Goal: Use online tool/utility: Utilize a website feature to perform a specific function

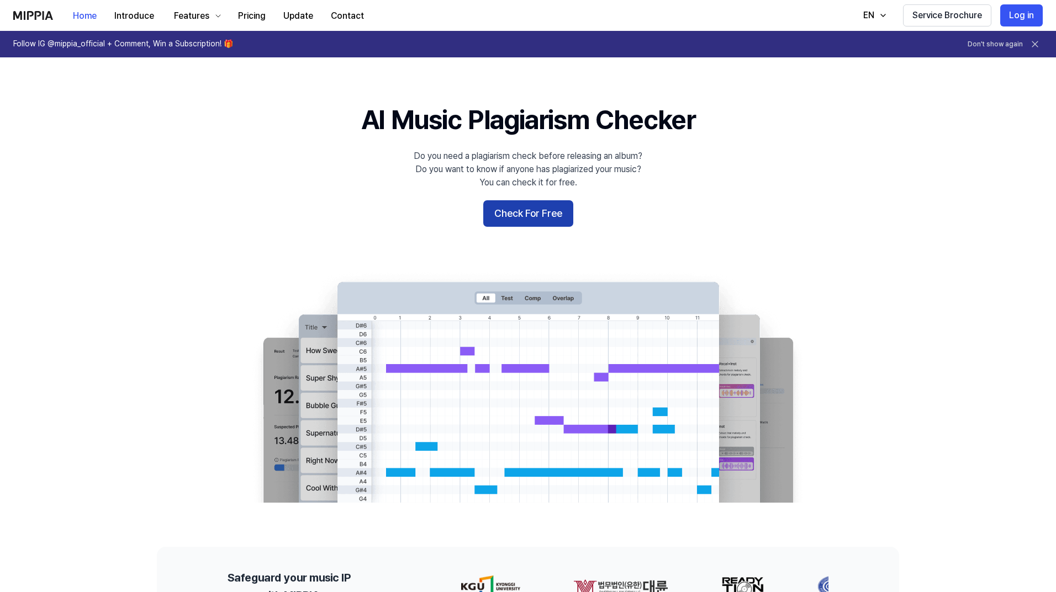
click at [555, 213] on button "Check For Free" at bounding box center [528, 213] width 90 height 27
drag, startPoint x: 133, startPoint y: 115, endPoint x: 76, endPoint y: 225, distance: 123.5
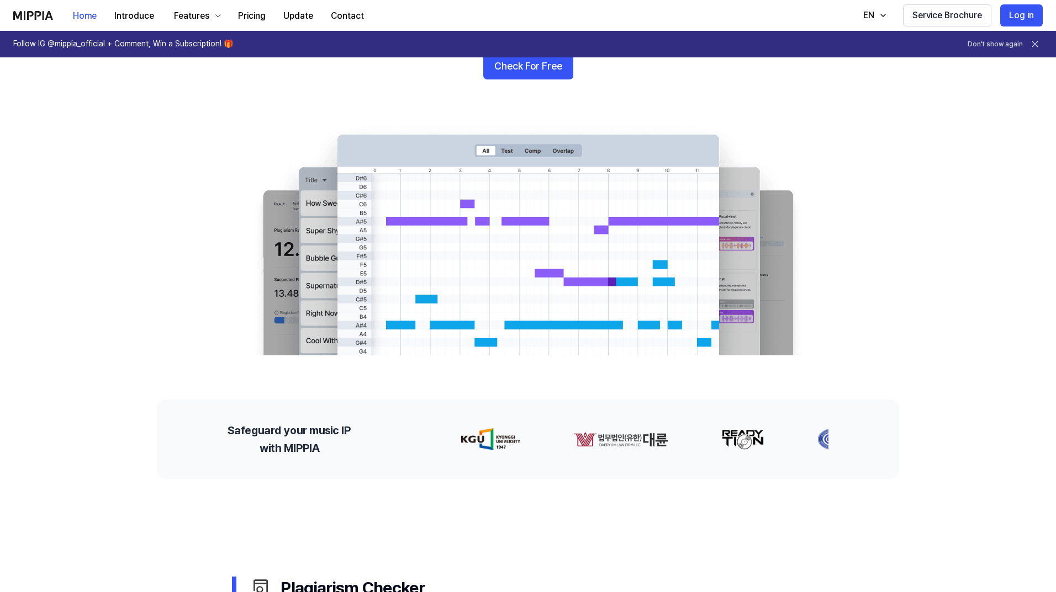
scroll to position [55, 0]
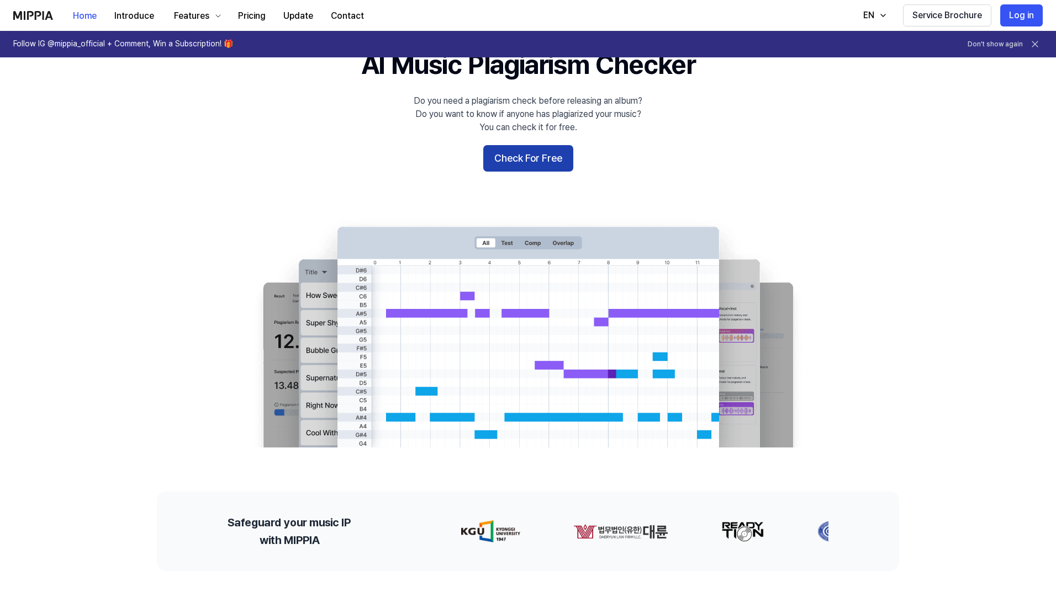
click at [542, 170] on button "Check For Free" at bounding box center [528, 158] width 90 height 27
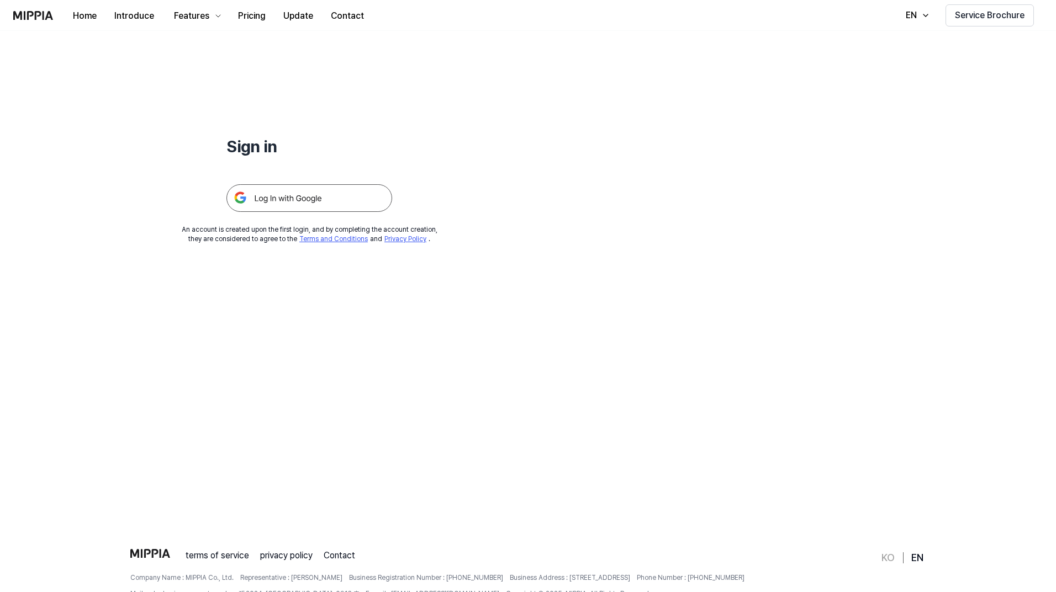
scroll to position [0, 0]
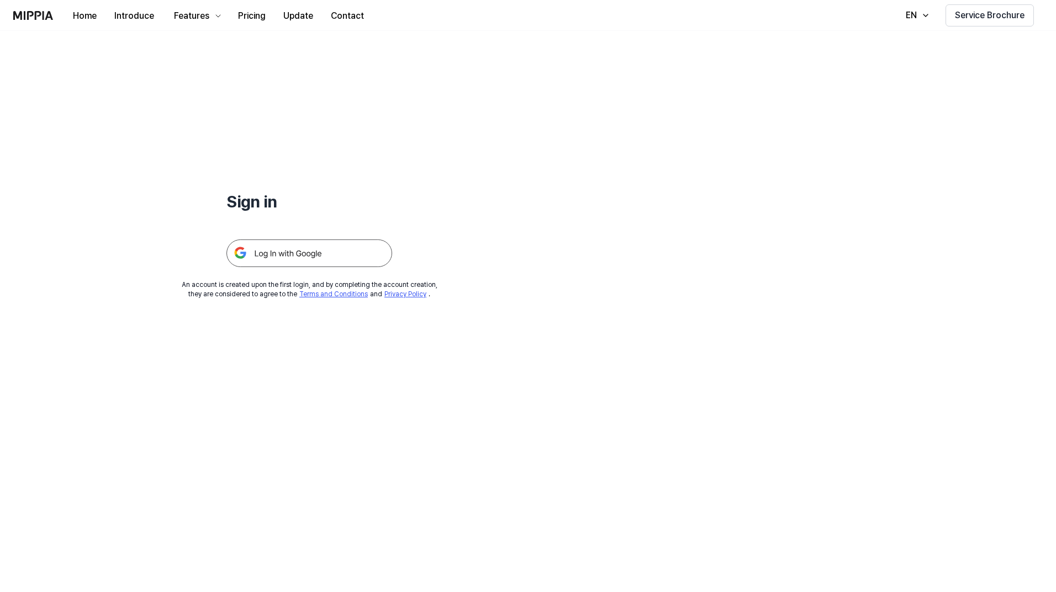
click at [305, 250] on img at bounding box center [309, 254] width 166 height 28
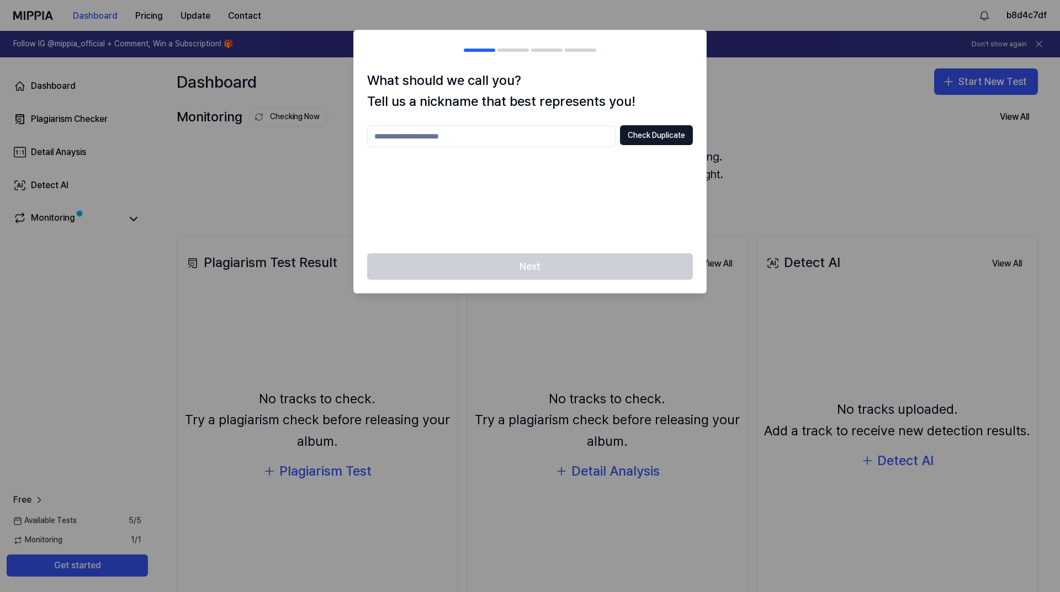
click at [532, 135] on input "text" at bounding box center [491, 136] width 248 height 22
type input "**"
drag, startPoint x: 556, startPoint y: 268, endPoint x: 598, endPoint y: 178, distance: 99.8
click at [556, 268] on div "Next" at bounding box center [530, 273] width 352 height 40
click at [640, 135] on button "Check Duplicate" at bounding box center [656, 135] width 73 height 20
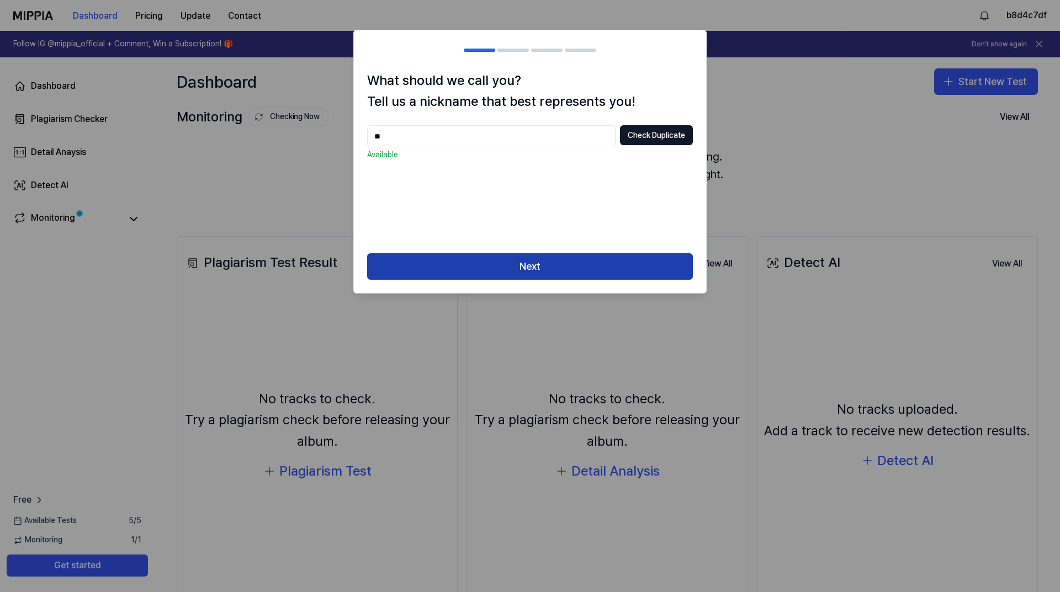
click at [529, 268] on button "Next" at bounding box center [530, 266] width 326 height 27
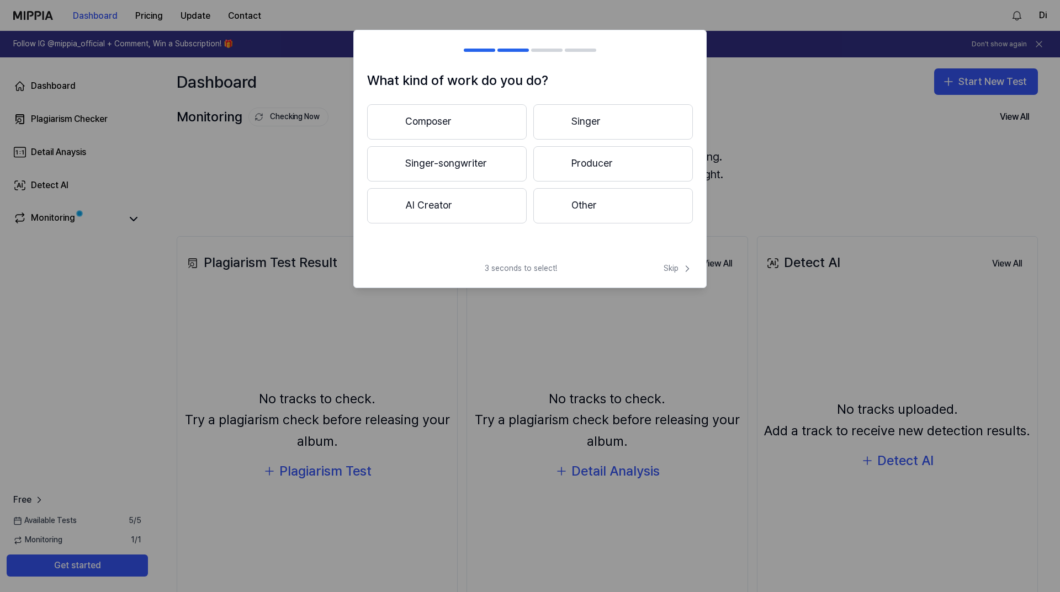
click at [483, 130] on button "Composer" at bounding box center [447, 121] width 160 height 35
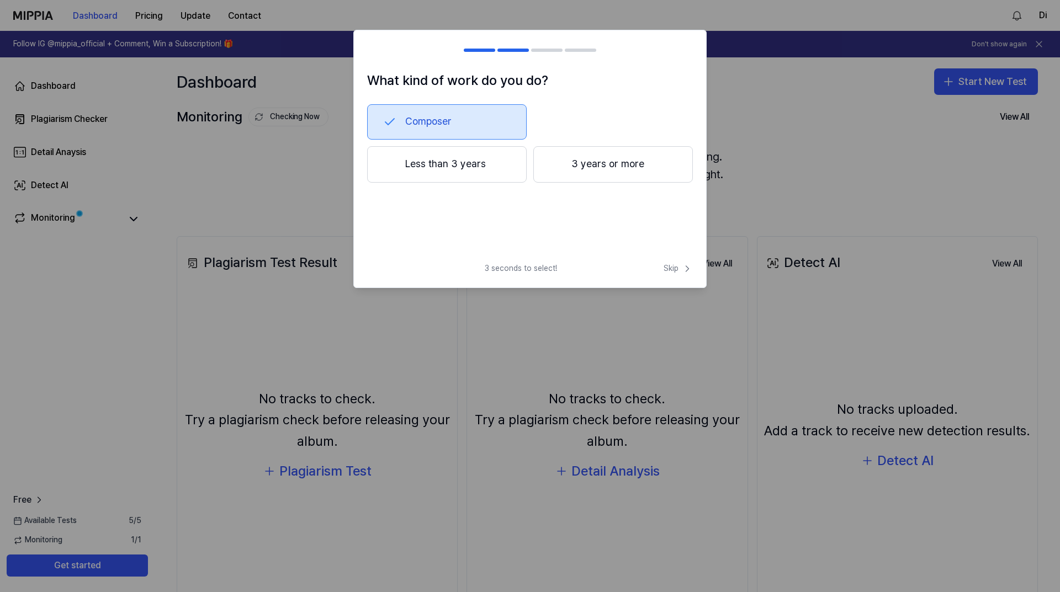
click at [670, 263] on div "What kind of work do you do? Composer Less than 3 years 3 years or more 3 secon…" at bounding box center [529, 159] width 353 height 258
click at [674, 268] on span "Skip" at bounding box center [678, 268] width 29 height 11
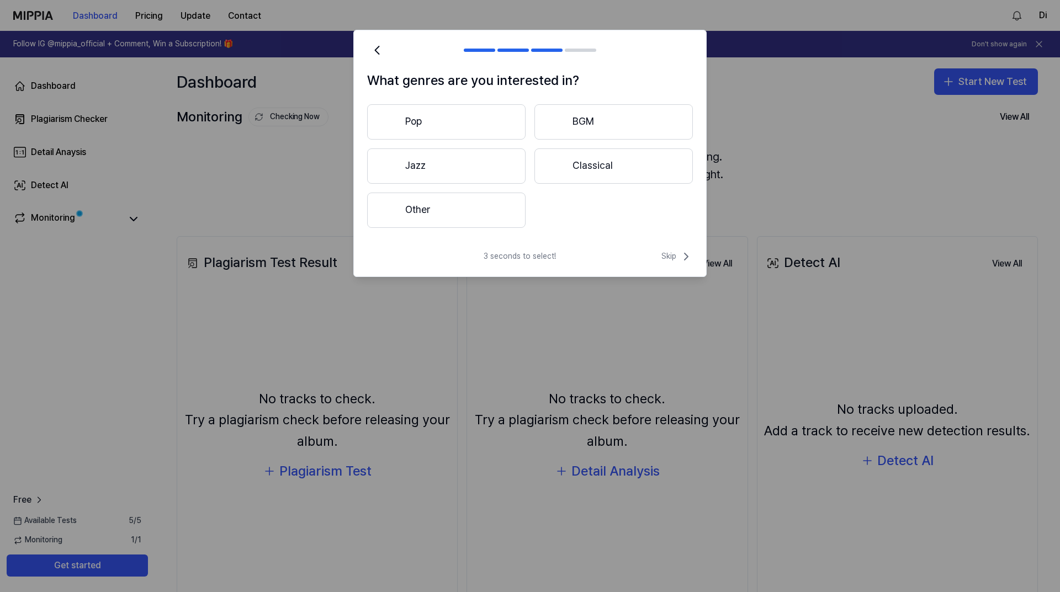
click at [445, 208] on button "Other" at bounding box center [446, 210] width 158 height 35
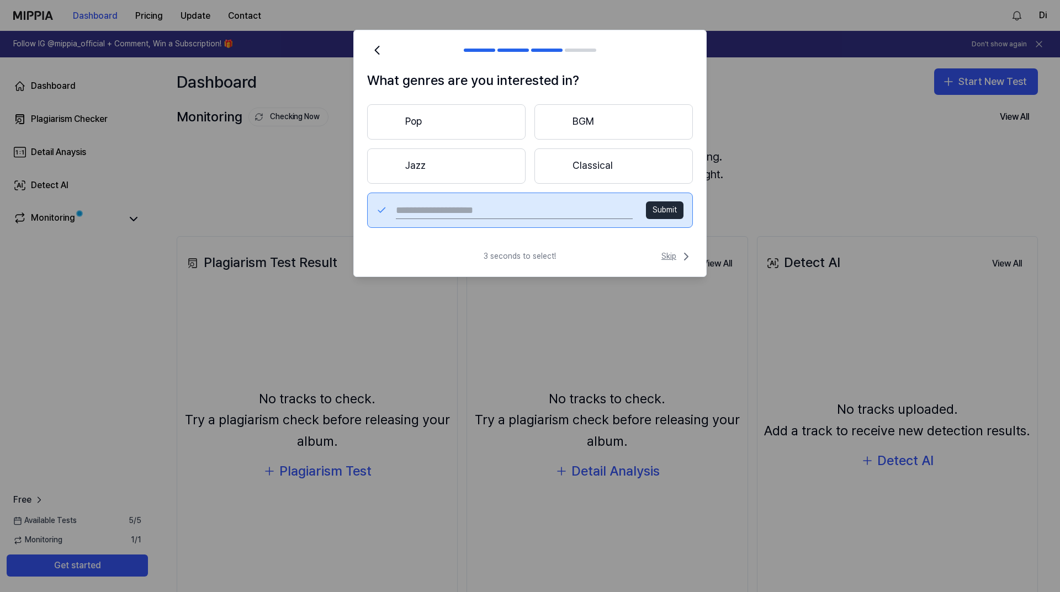
click at [671, 257] on span "Skip" at bounding box center [676, 256] width 31 height 13
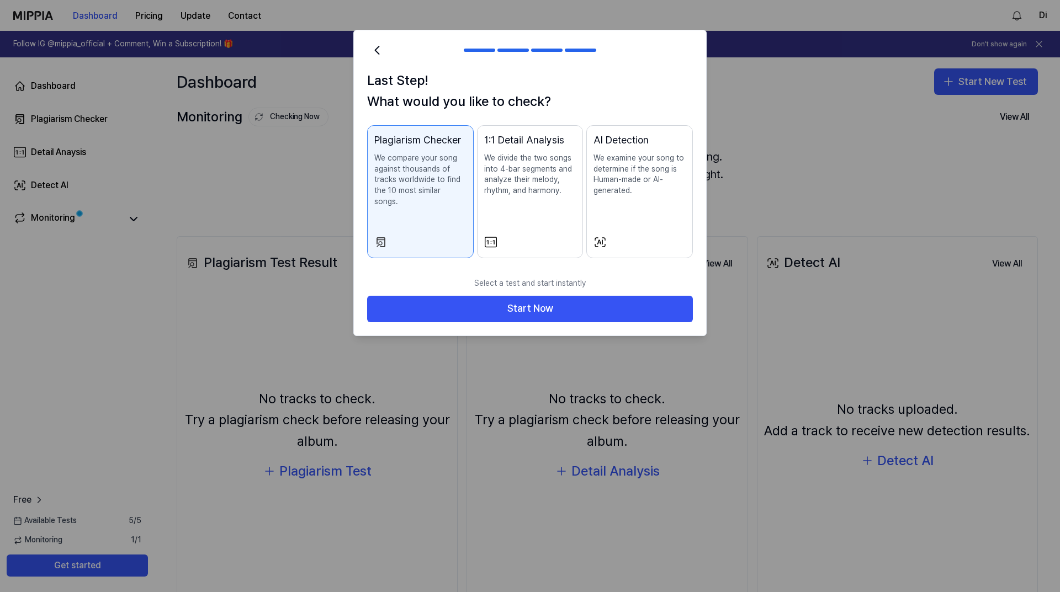
click at [657, 204] on div "AI Detection We examine your song to determine if the song is Human-made or AI-…" at bounding box center [640, 176] width 92 height 86
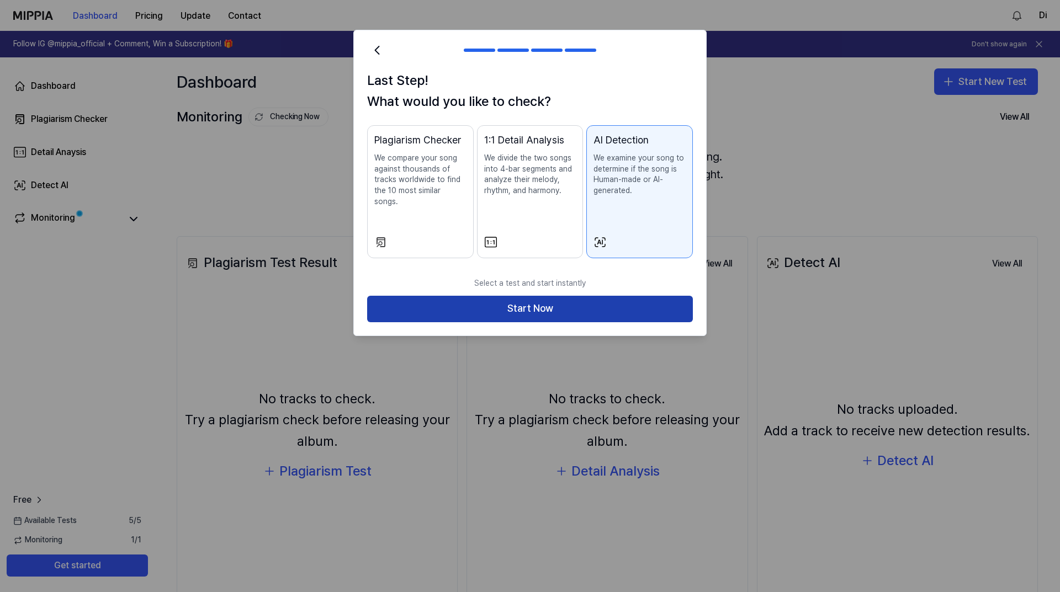
click at [582, 296] on button "Start Now" at bounding box center [530, 309] width 326 height 27
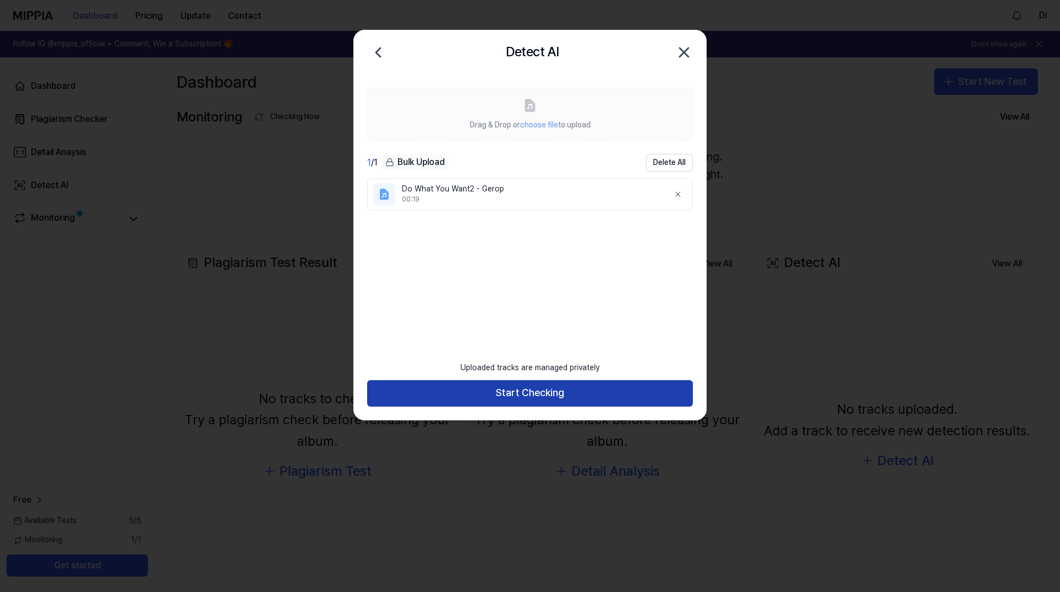
click at [515, 393] on button "Start Checking" at bounding box center [530, 393] width 326 height 27
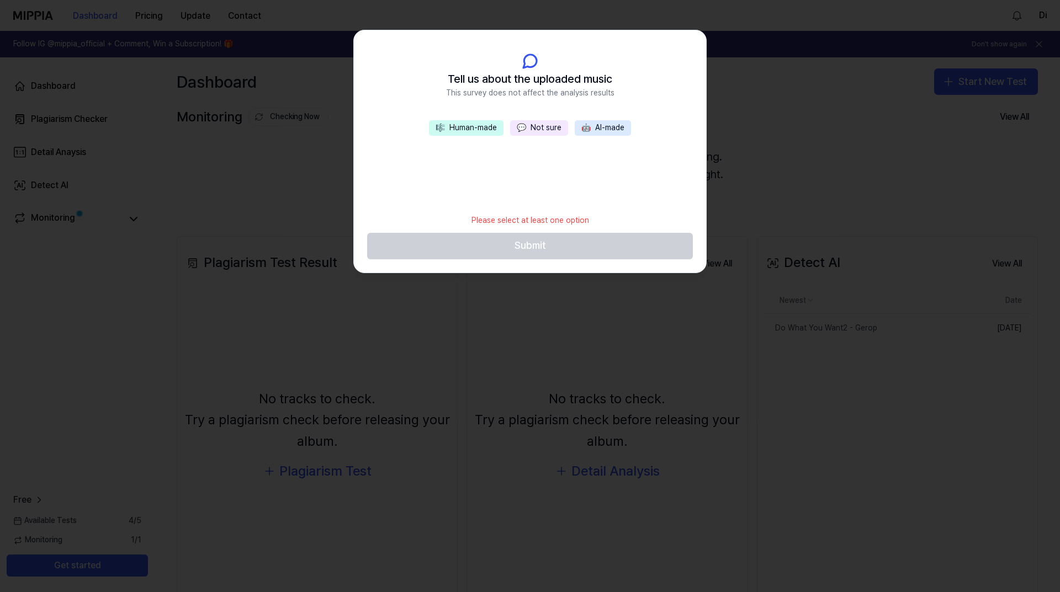
click at [485, 130] on button "🎼 Human-made" at bounding box center [466, 127] width 75 height 15
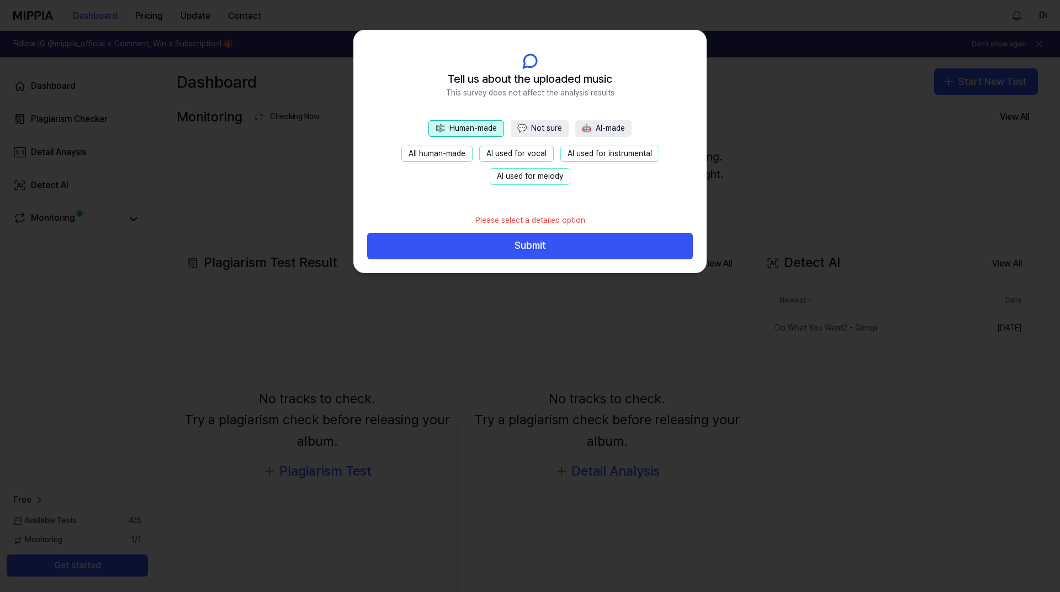
click at [494, 252] on button "Submit" at bounding box center [530, 246] width 326 height 27
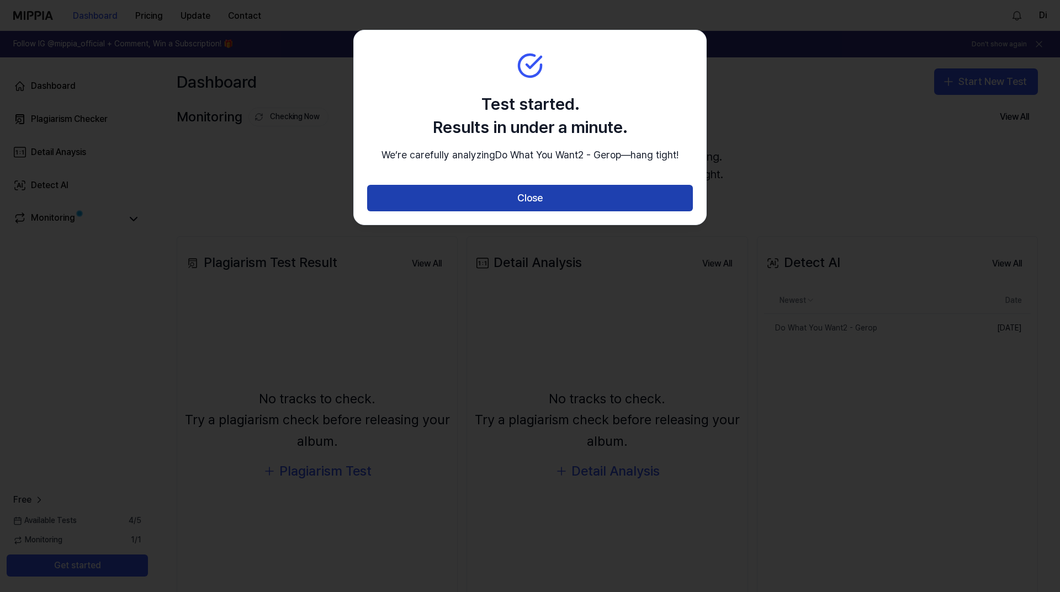
click at [442, 211] on button "Close" at bounding box center [530, 198] width 326 height 27
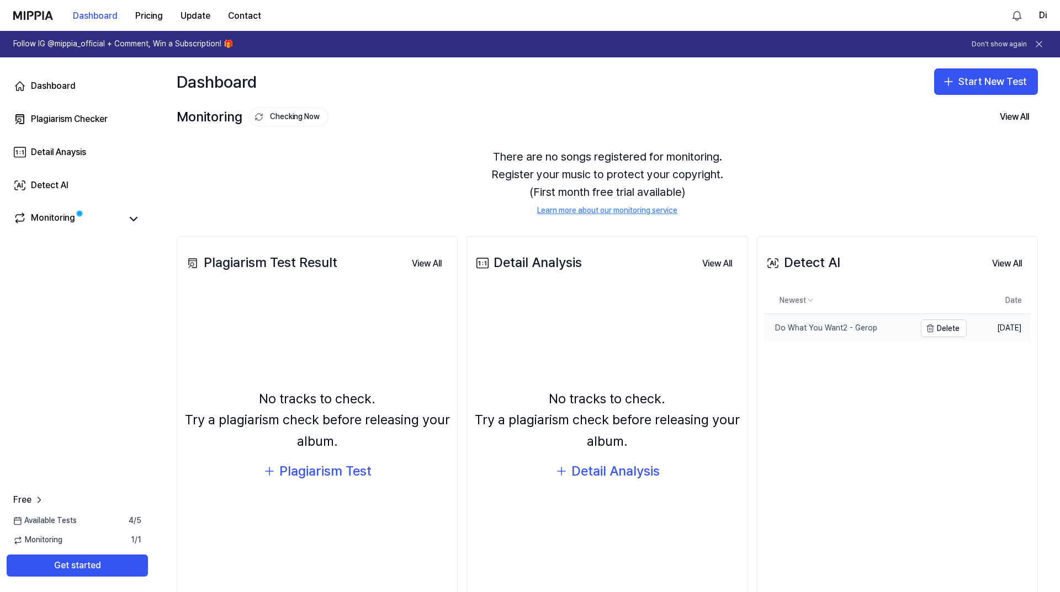
click at [819, 328] on div "Do What You Want2 - Gerop" at bounding box center [820, 328] width 113 height 11
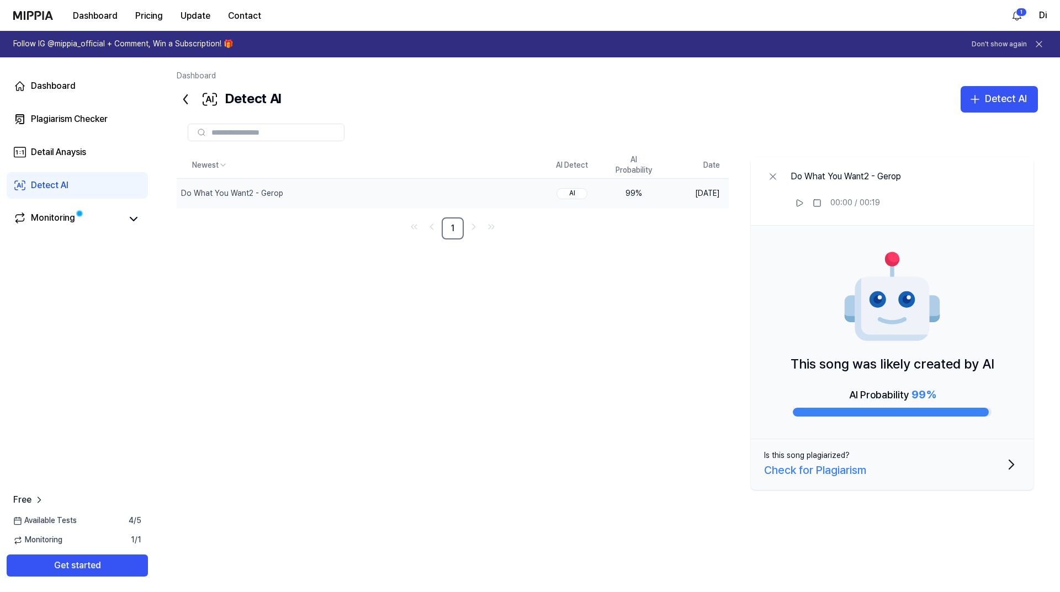
click at [986, 462] on button "Is this song plagiarized? Check for Plagiarism" at bounding box center [892, 464] width 283 height 51
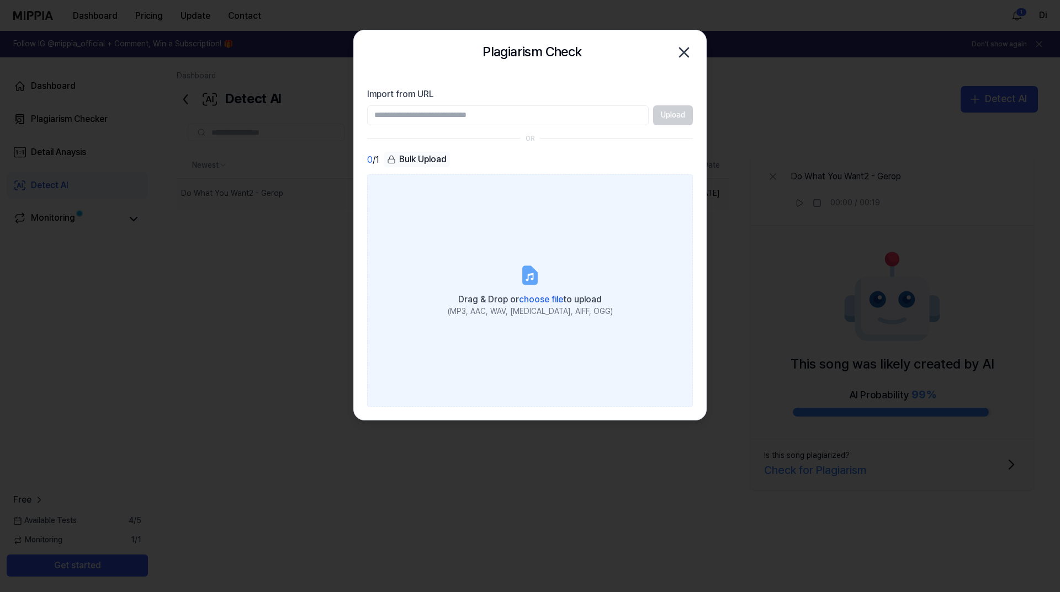
click at [537, 289] on label "Drag & Drop or choose file to upload (MP3, AAC, WAV, [MEDICAL_DATA], AIFF, OGG)" at bounding box center [530, 290] width 326 height 232
click at [0, 0] on input "Drag & Drop or choose file to upload (MP3, AAC, WAV, [MEDICAL_DATA], AIFF, OGG)" at bounding box center [0, 0] width 0 height 0
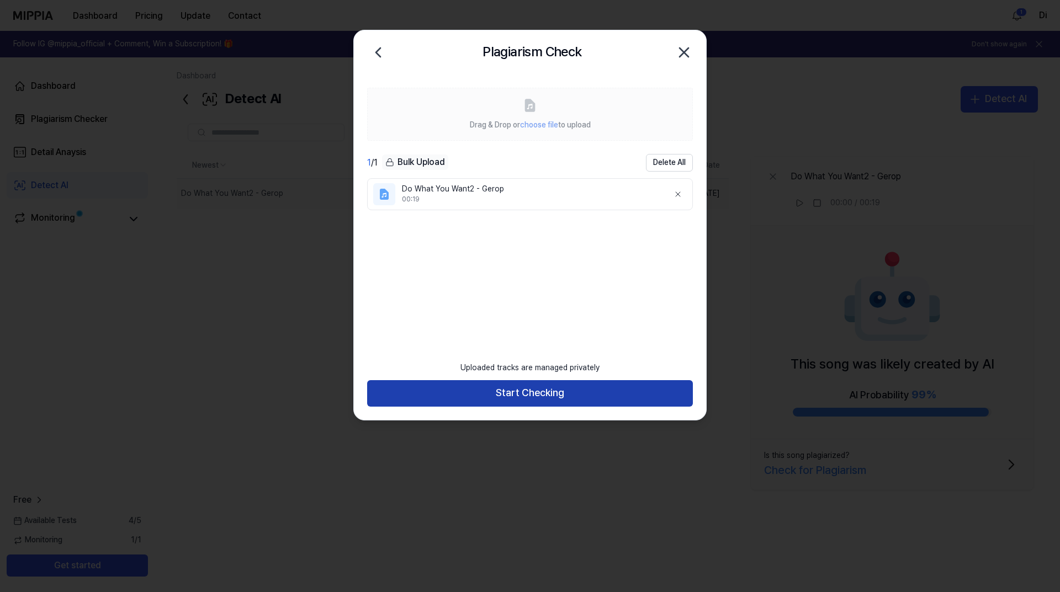
click at [495, 385] on button "Start Checking" at bounding box center [530, 393] width 326 height 27
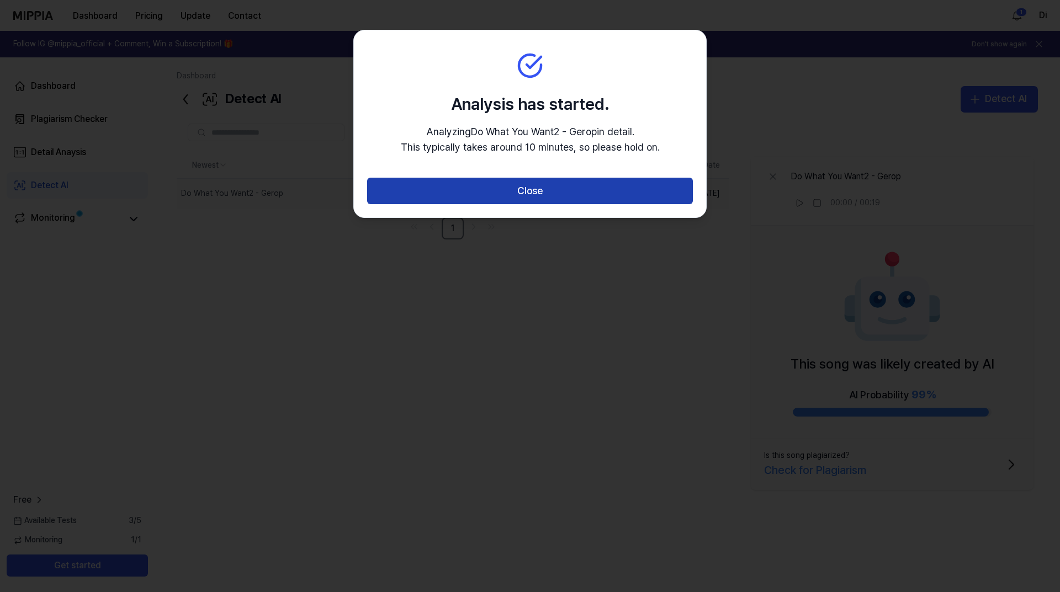
click at [433, 192] on button "Close" at bounding box center [530, 191] width 326 height 27
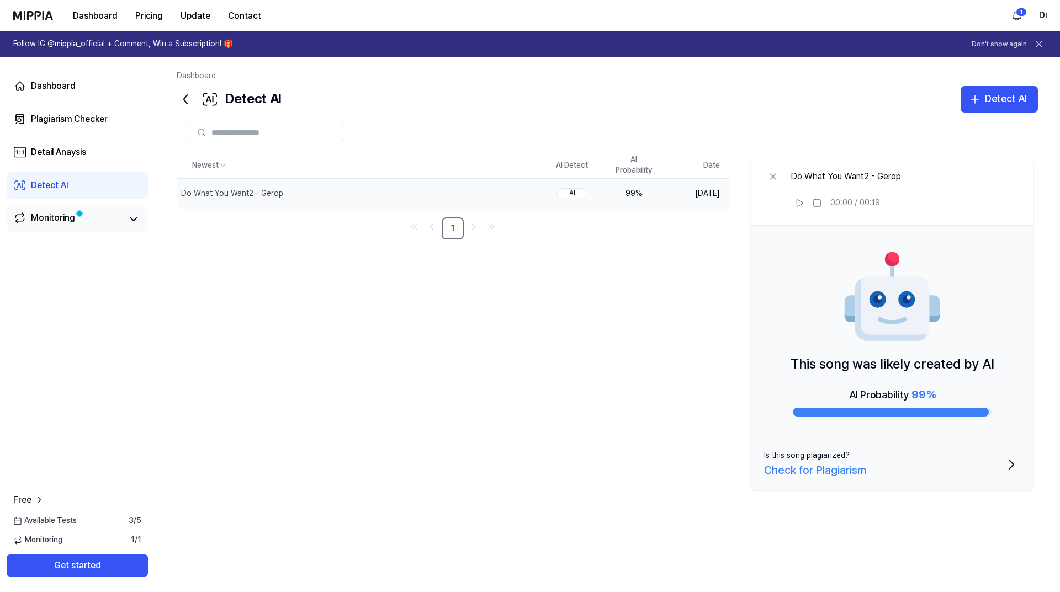
click at [70, 225] on div "Monitoring" at bounding box center [53, 218] width 44 height 15
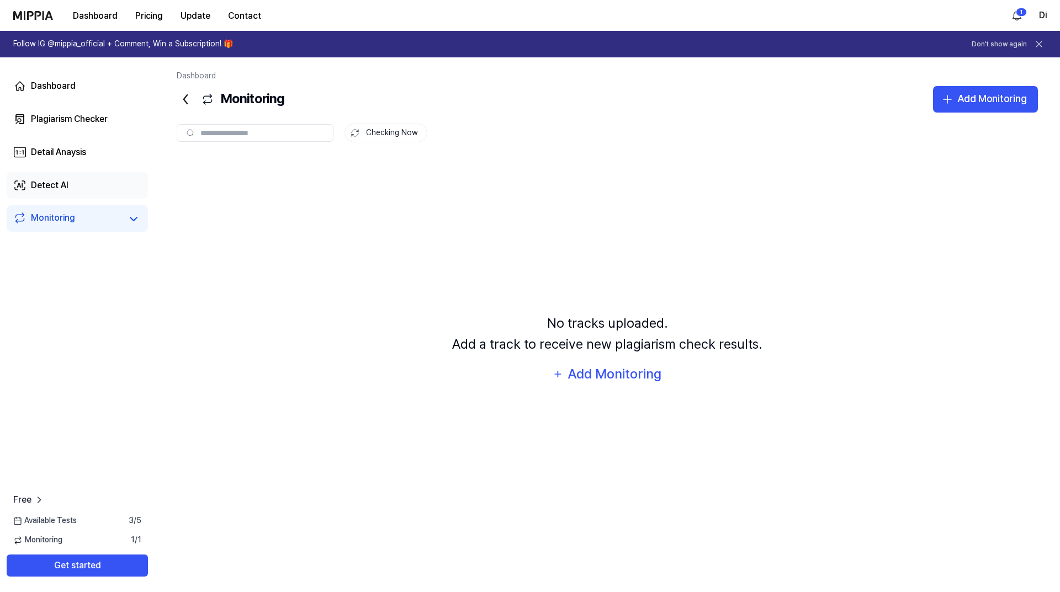
click at [62, 182] on div "Detect AI" at bounding box center [50, 185] width 38 height 13
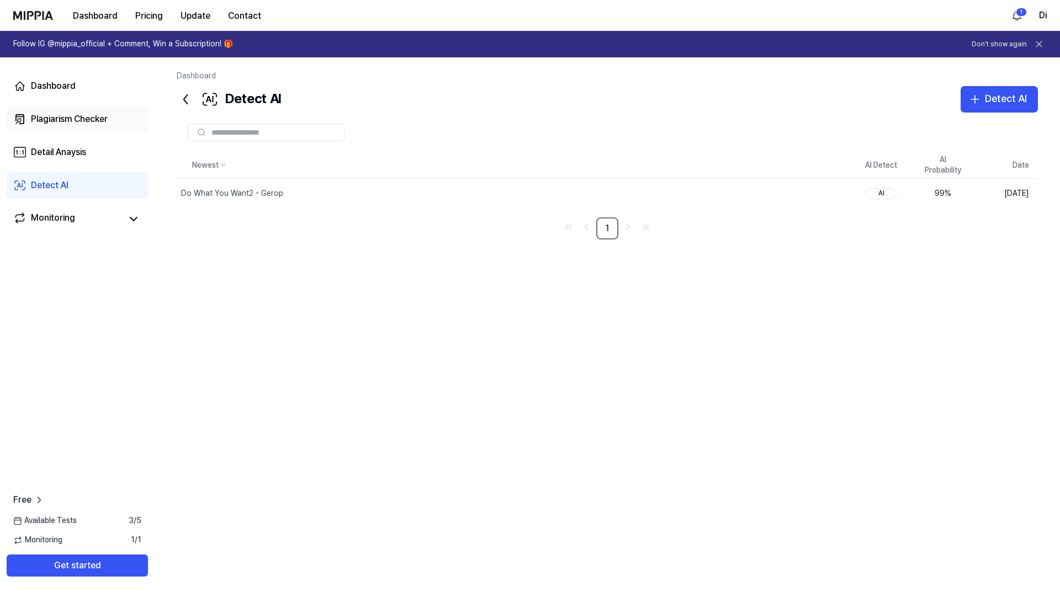
click at [69, 120] on div "Plagiarism Checker" at bounding box center [69, 119] width 77 height 13
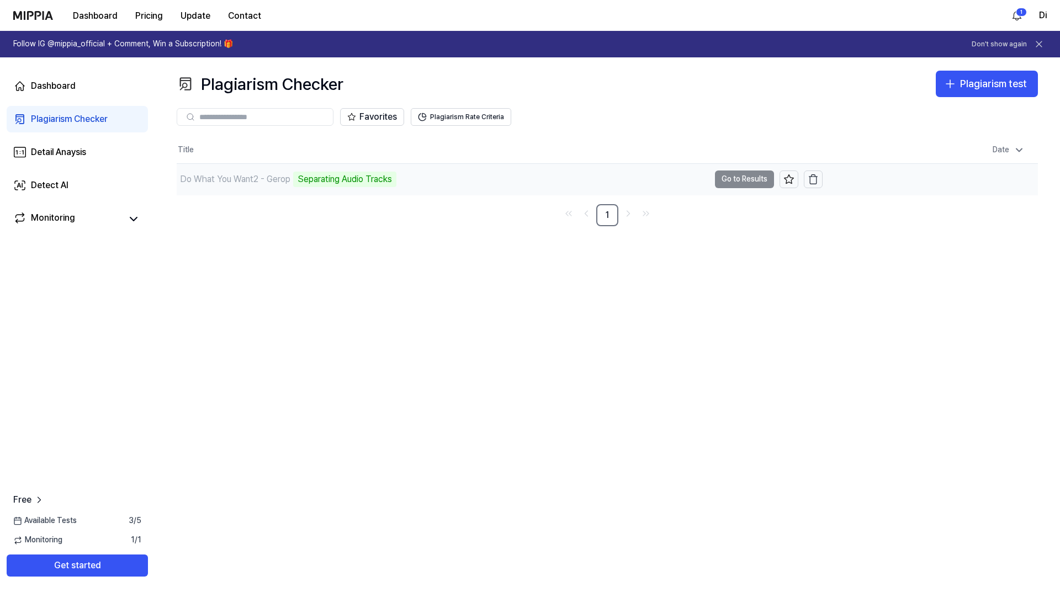
click at [259, 180] on div "Do What You Want2 - Gerop" at bounding box center [235, 179] width 110 height 13
click at [400, 180] on div "Do What You Want2 - Gerop Analyze Song Structure" at bounding box center [443, 179] width 533 height 31
click at [59, 155] on div "Detail Anaysis" at bounding box center [58, 152] width 55 height 13
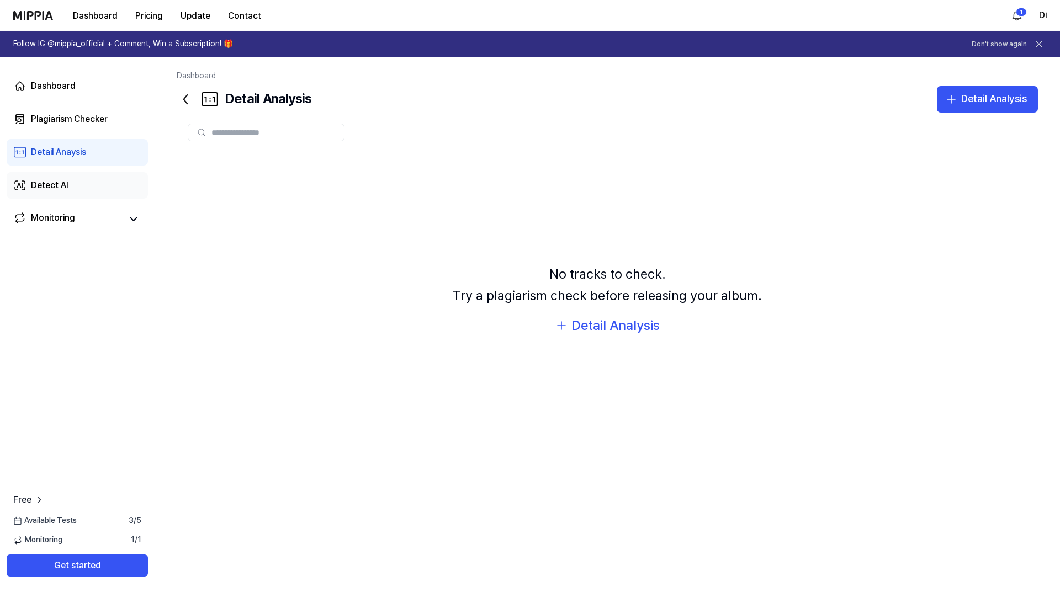
click at [51, 182] on div "Detect AI" at bounding box center [50, 185] width 38 height 13
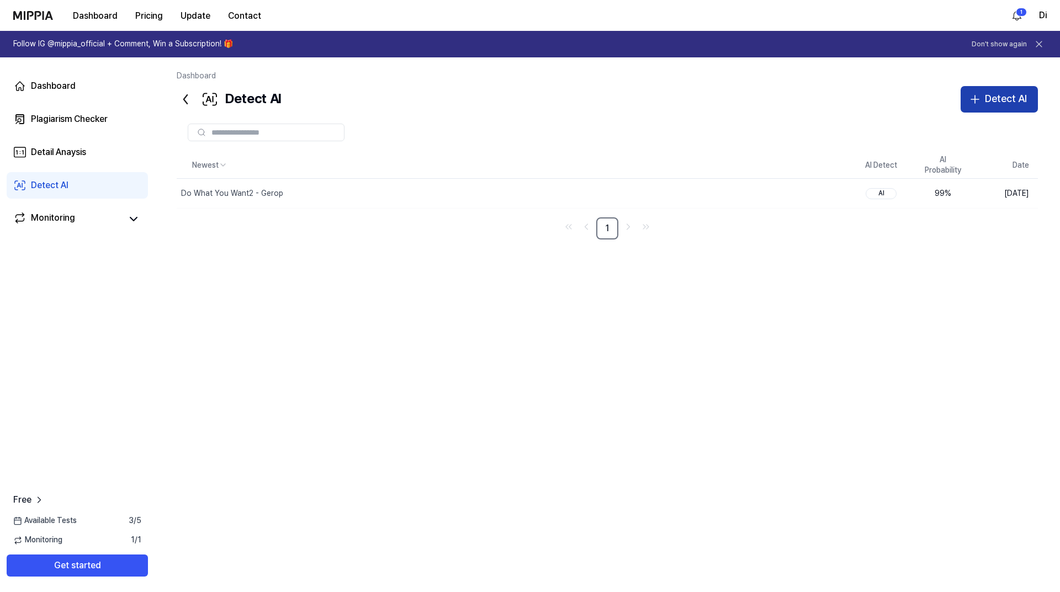
click at [1011, 98] on div "Detect AI" at bounding box center [1006, 99] width 42 height 16
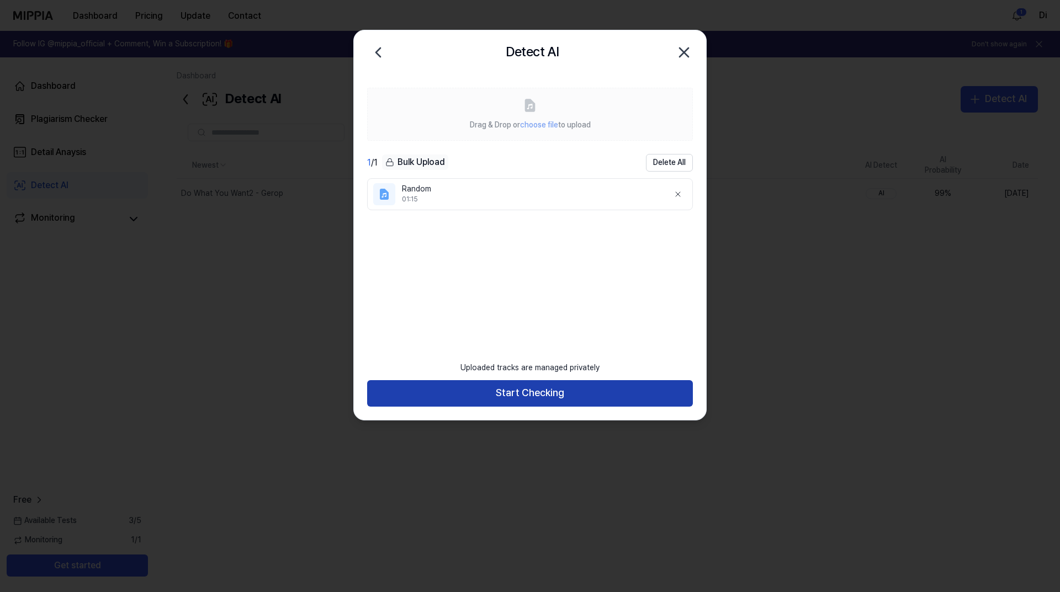
click at [544, 399] on button "Start Checking" at bounding box center [530, 393] width 326 height 27
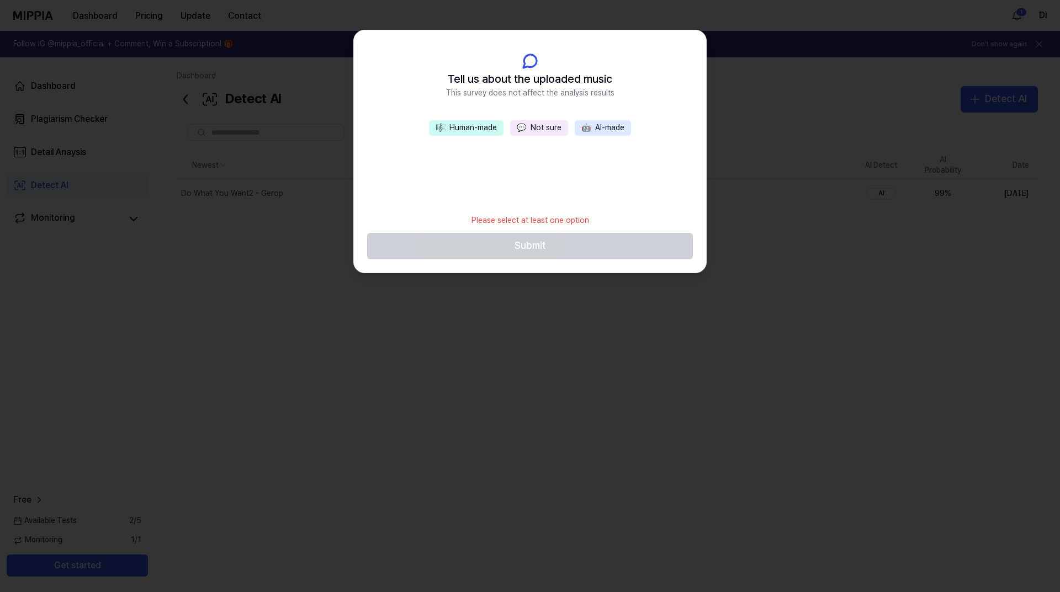
click at [470, 127] on button "🎼 Human-made" at bounding box center [466, 127] width 75 height 15
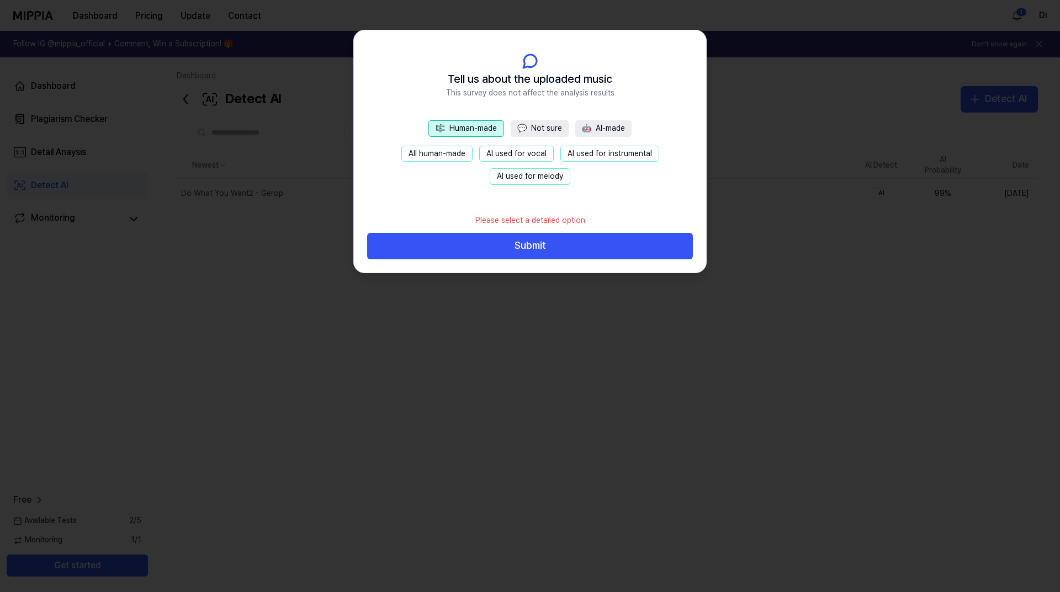
click at [423, 160] on button "All human-made" at bounding box center [436, 154] width 71 height 17
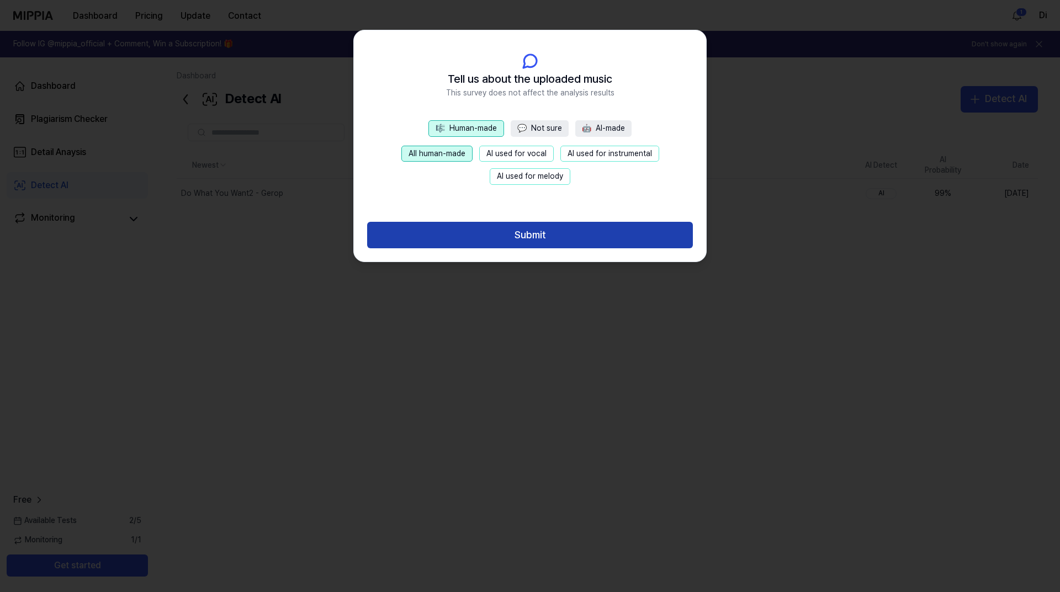
click at [456, 235] on button "Submit" at bounding box center [530, 235] width 326 height 27
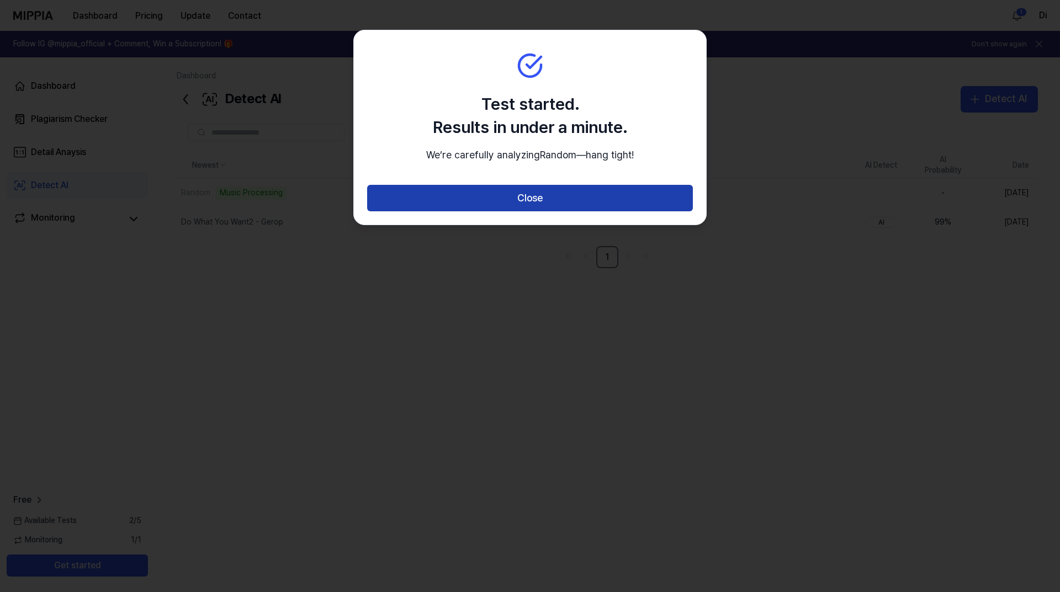
click at [410, 211] on button "Close" at bounding box center [530, 198] width 326 height 27
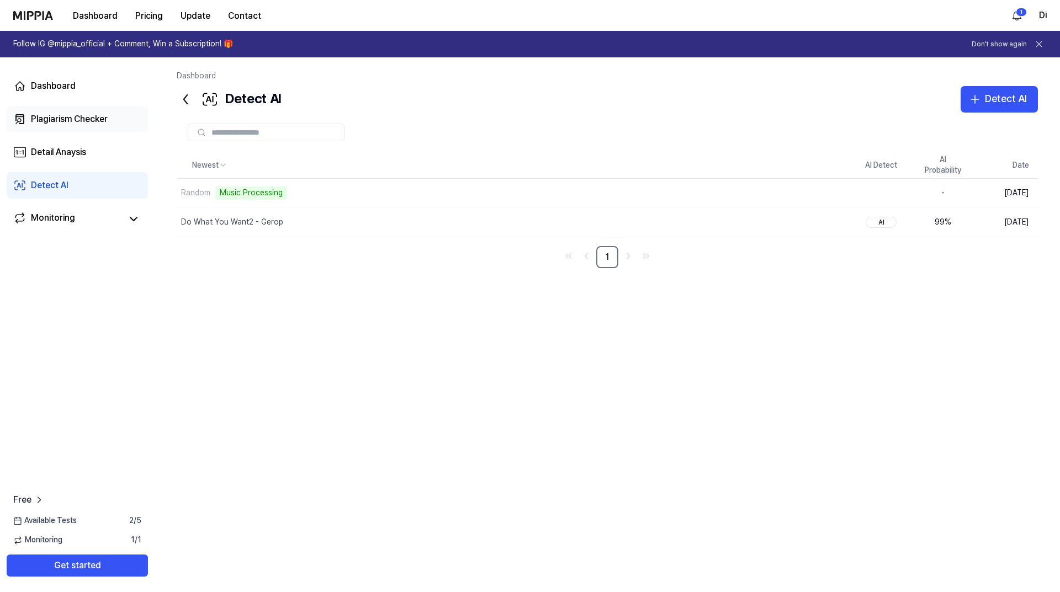
click at [88, 122] on div "Plagiarism Checker" at bounding box center [69, 119] width 77 height 13
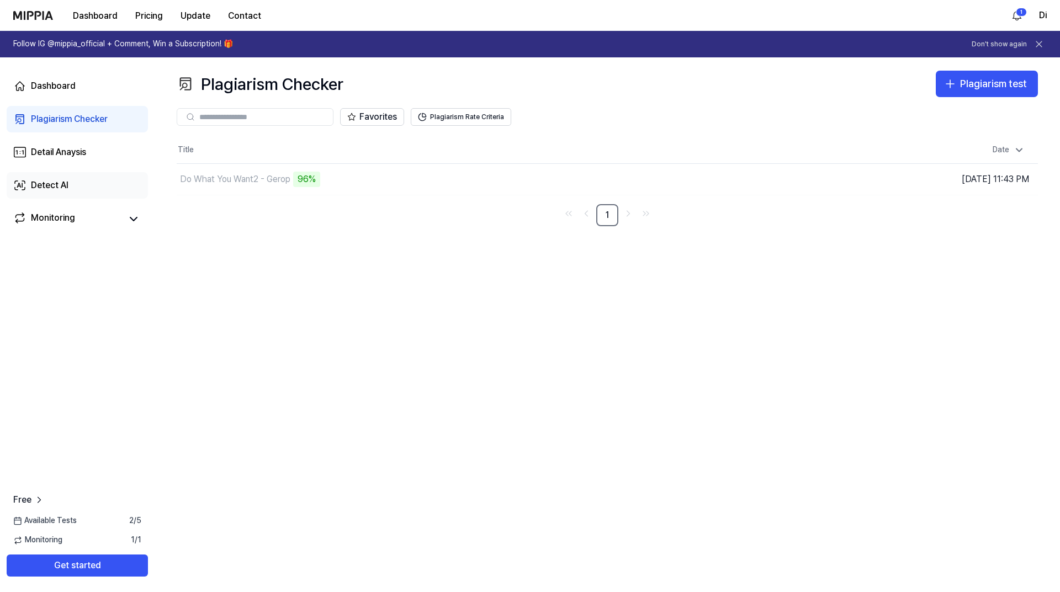
click at [55, 178] on link "Detect AI" at bounding box center [77, 185] width 141 height 27
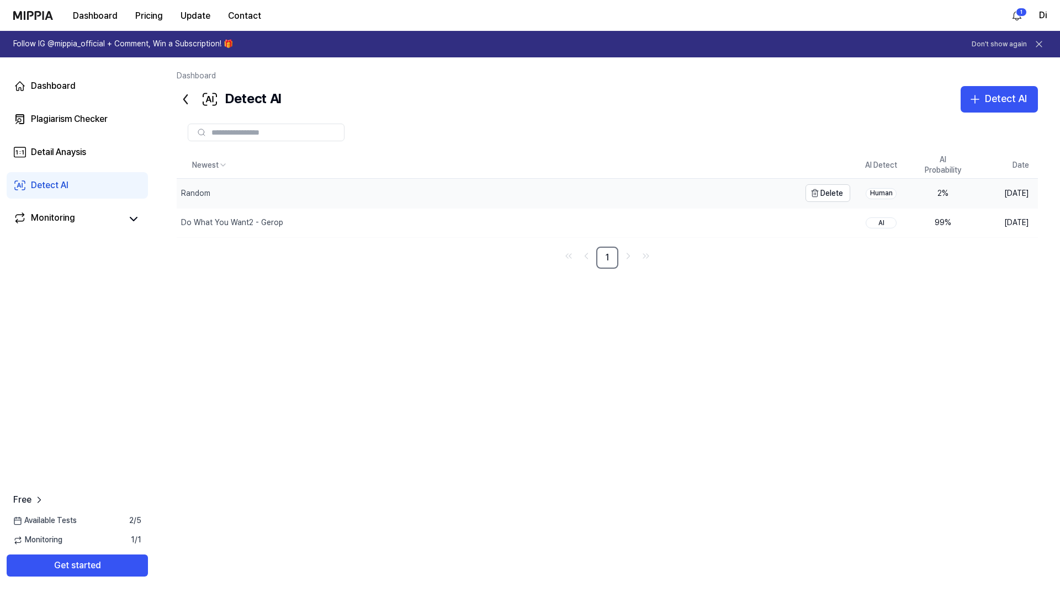
click at [268, 190] on div "Random" at bounding box center [488, 193] width 623 height 29
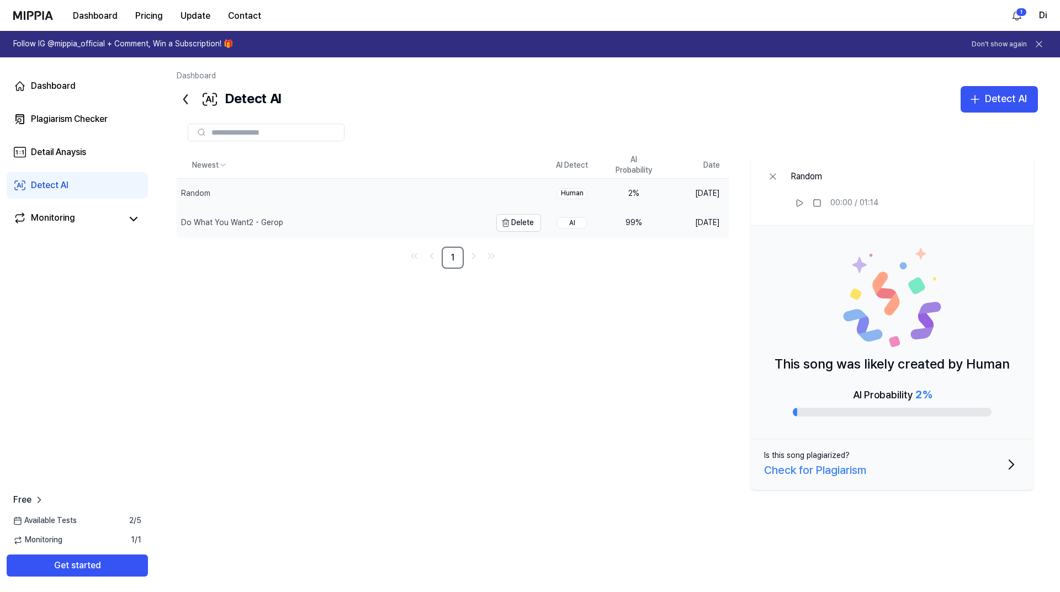
click at [279, 222] on div "Do What You Want2 - Gerop" at bounding box center [231, 223] width 109 height 11
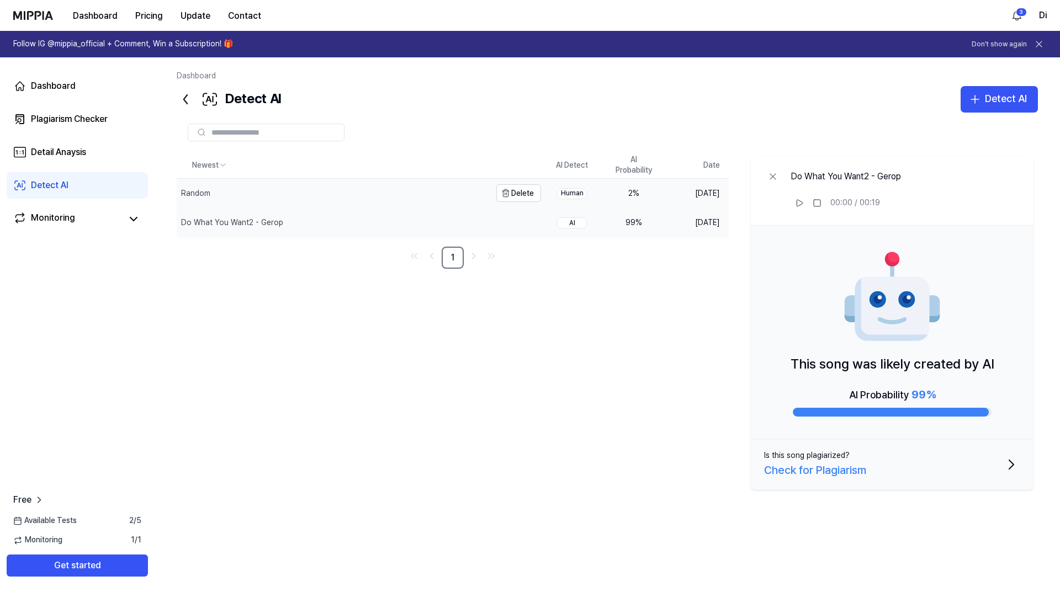
click at [274, 195] on div "Random" at bounding box center [334, 193] width 314 height 29
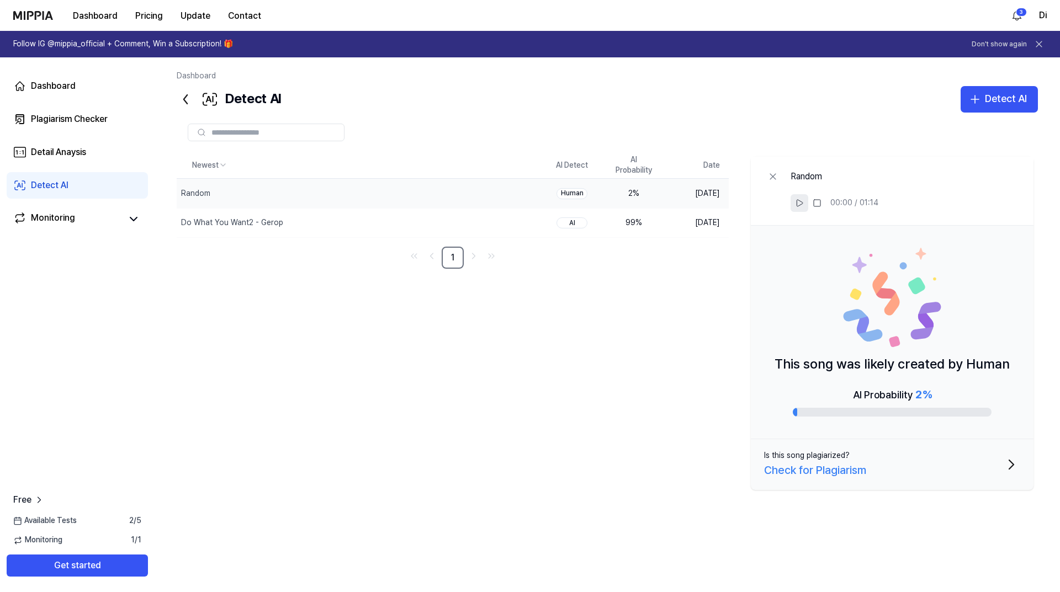
click at [800, 207] on icon at bounding box center [799, 203] width 9 height 9
click at [265, 220] on div "Do What You Want2 - Gerop" at bounding box center [232, 223] width 102 height 11
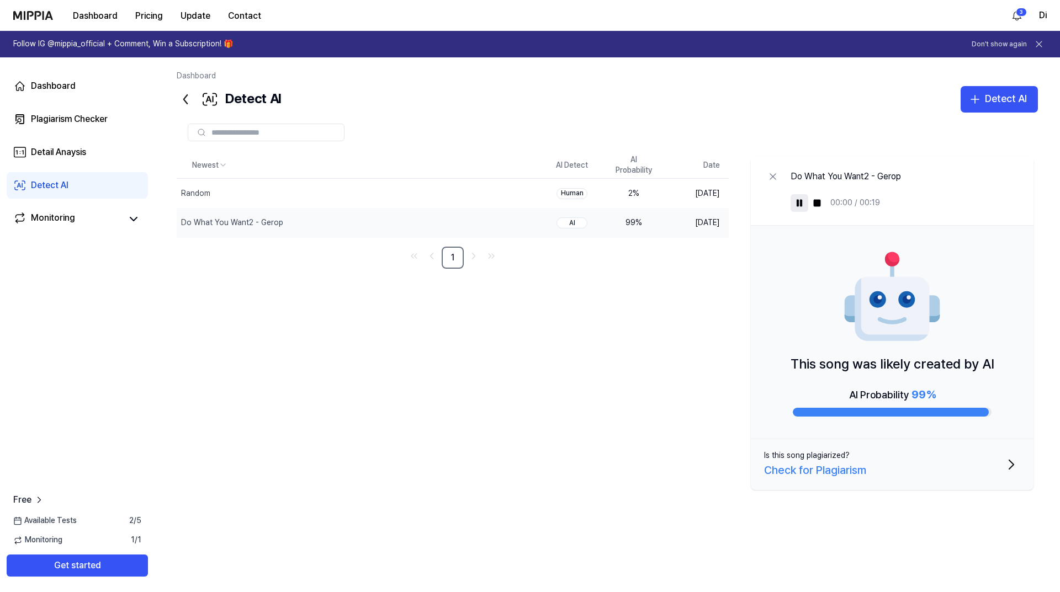
click at [801, 207] on icon at bounding box center [799, 203] width 9 height 9
click at [801, 206] on icon at bounding box center [799, 203] width 9 height 9
click at [204, 190] on div "Random" at bounding box center [195, 193] width 29 height 11
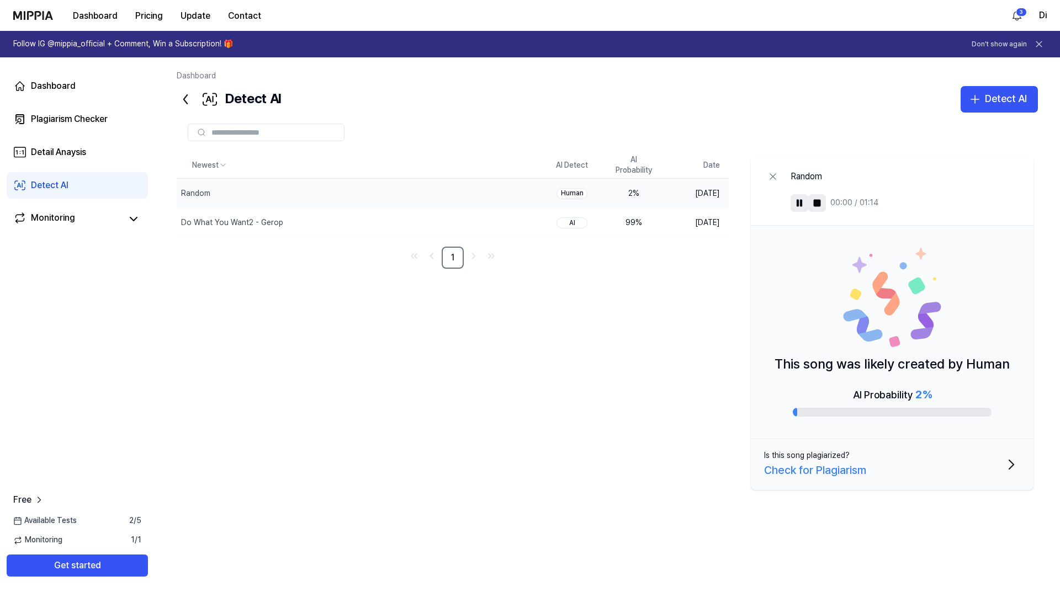
click at [818, 204] on rect at bounding box center [817, 203] width 7 height 7
click at [803, 205] on icon at bounding box center [799, 203] width 9 height 9
click at [816, 201] on rect at bounding box center [817, 203] width 7 height 7
click at [285, 217] on div "Do What You Want2 - Gerop" at bounding box center [334, 223] width 314 height 29
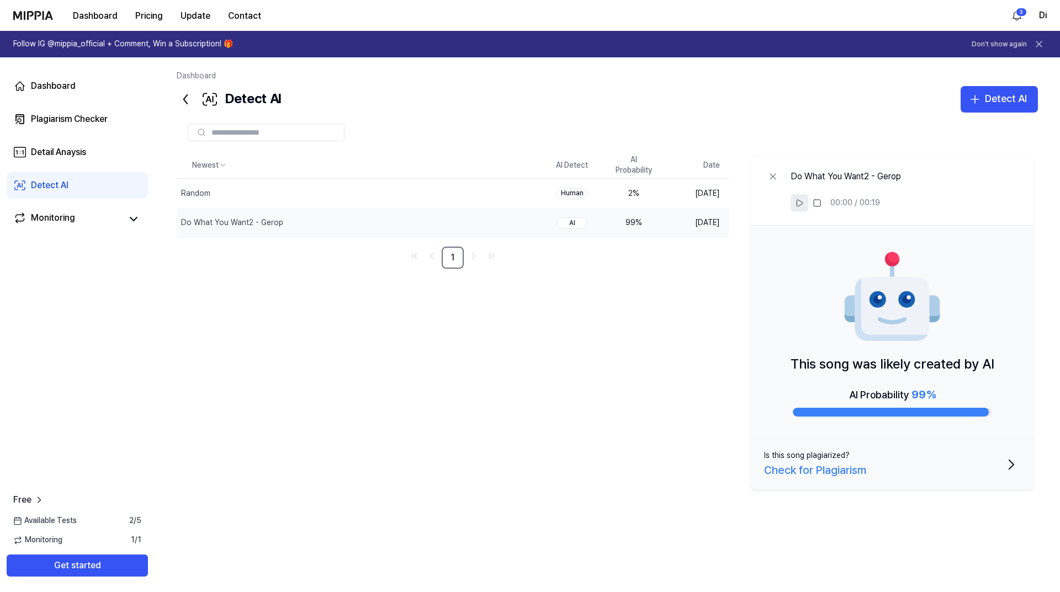
click at [799, 206] on icon at bounding box center [799, 203] width 9 height 9
click at [773, 177] on icon at bounding box center [772, 176] width 11 height 11
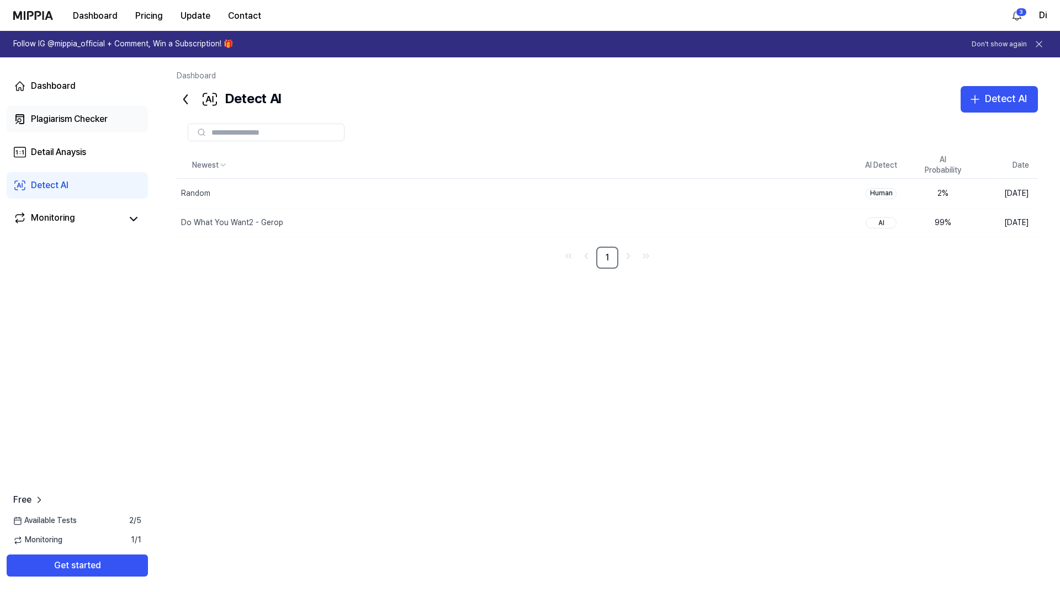
click at [73, 120] on div "Plagiarism Checker" at bounding box center [69, 119] width 77 height 13
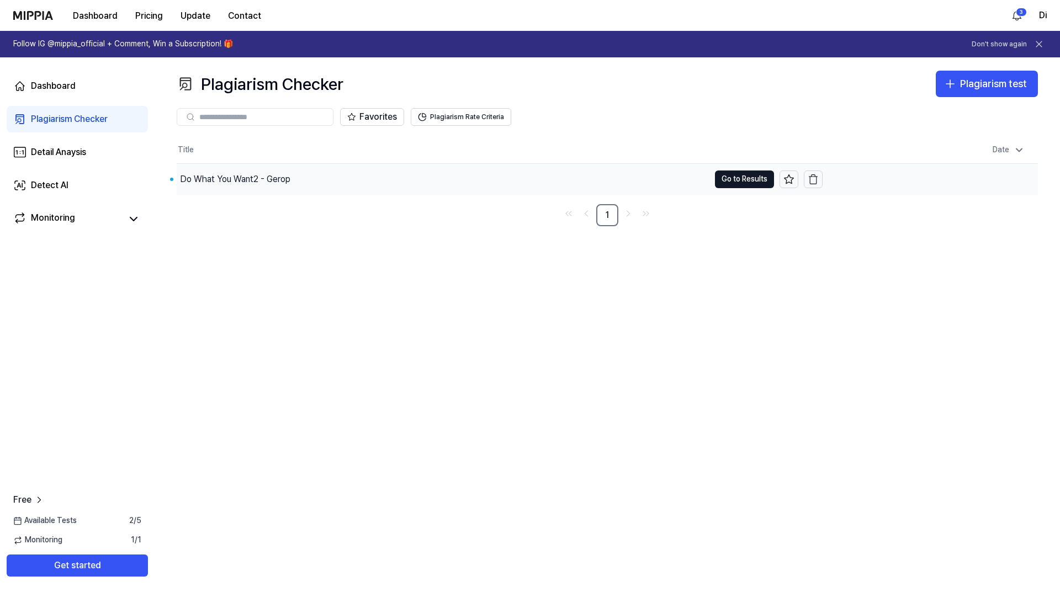
click at [367, 182] on div "Do What You Want2 - Gerop" at bounding box center [443, 179] width 533 height 31
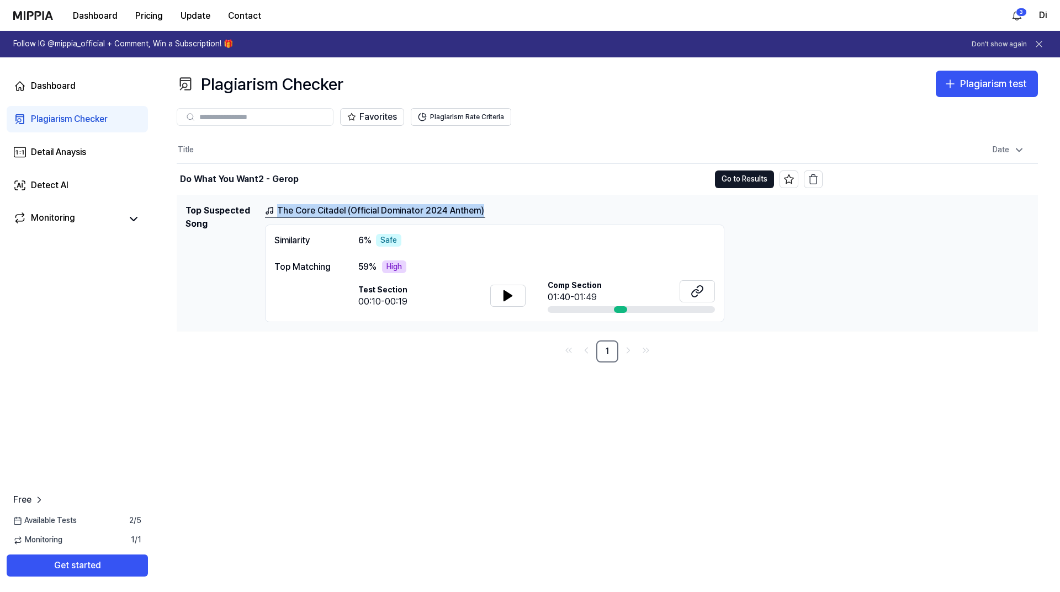
drag, startPoint x: 522, startPoint y: 209, endPoint x: 483, endPoint y: 209, distance: 39.2
click at [483, 209] on div "The Core Citadel (Official Dominator 2024 Anthem)" at bounding box center [647, 211] width 764 height 14
copy link "The Core Citadel (Official Dominator 2024 Anthem)"
click at [743, 68] on div "Plagiarism Checker Plagiarism test Plagiarism Checker Detail Analysis Detect AI…" at bounding box center [607, 324] width 905 height 535
click at [61, 149] on div "Detail Anaysis" at bounding box center [58, 152] width 55 height 13
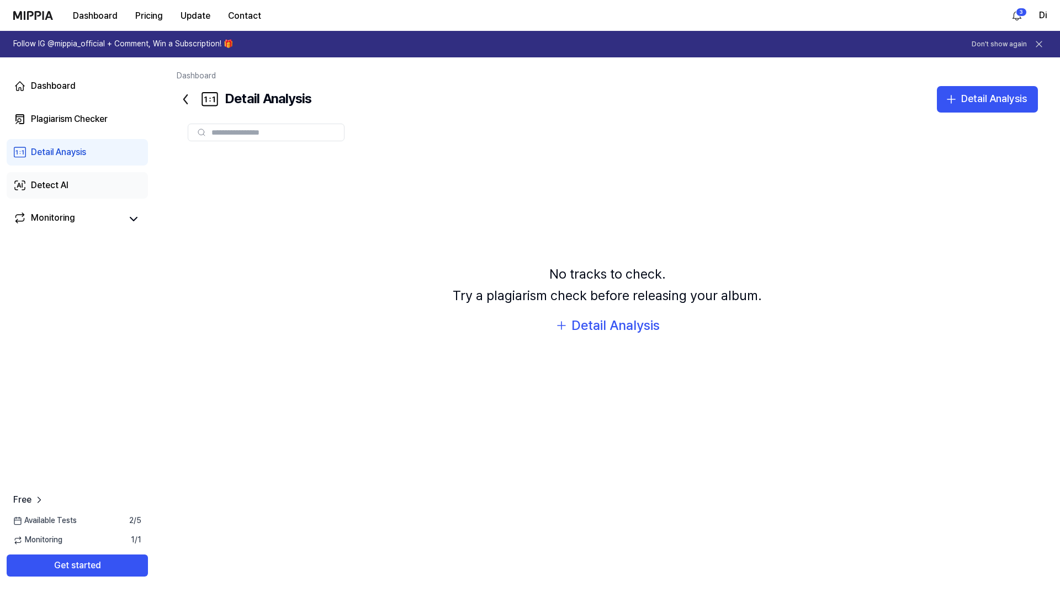
click at [72, 183] on link "Detect AI" at bounding box center [77, 185] width 141 height 27
